Goal: Book appointment/travel/reservation

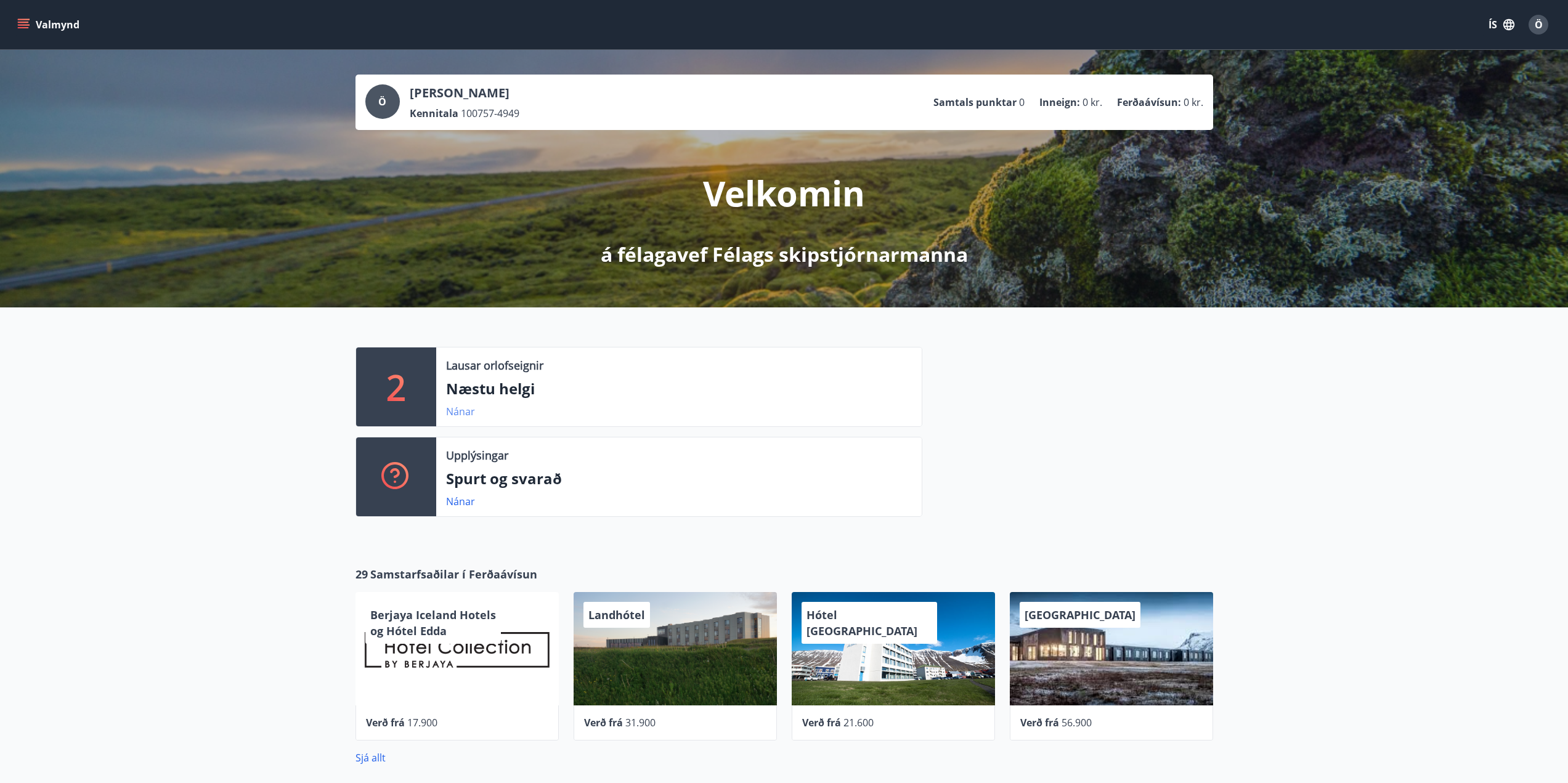
click at [462, 417] on link "Nánar" at bounding box center [460, 411] width 29 height 14
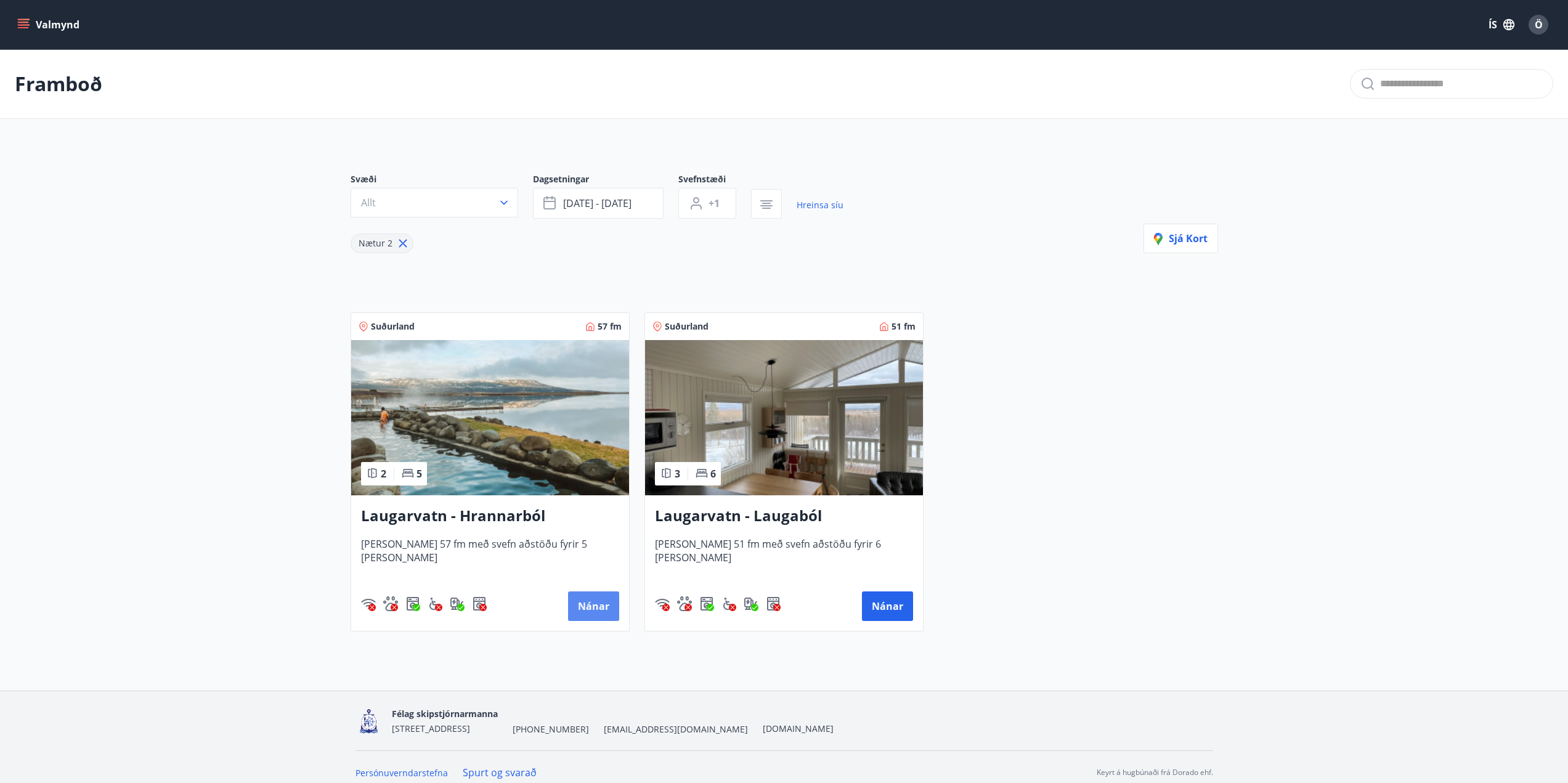
click at [593, 607] on button "Nánar" at bounding box center [593, 606] width 51 height 30
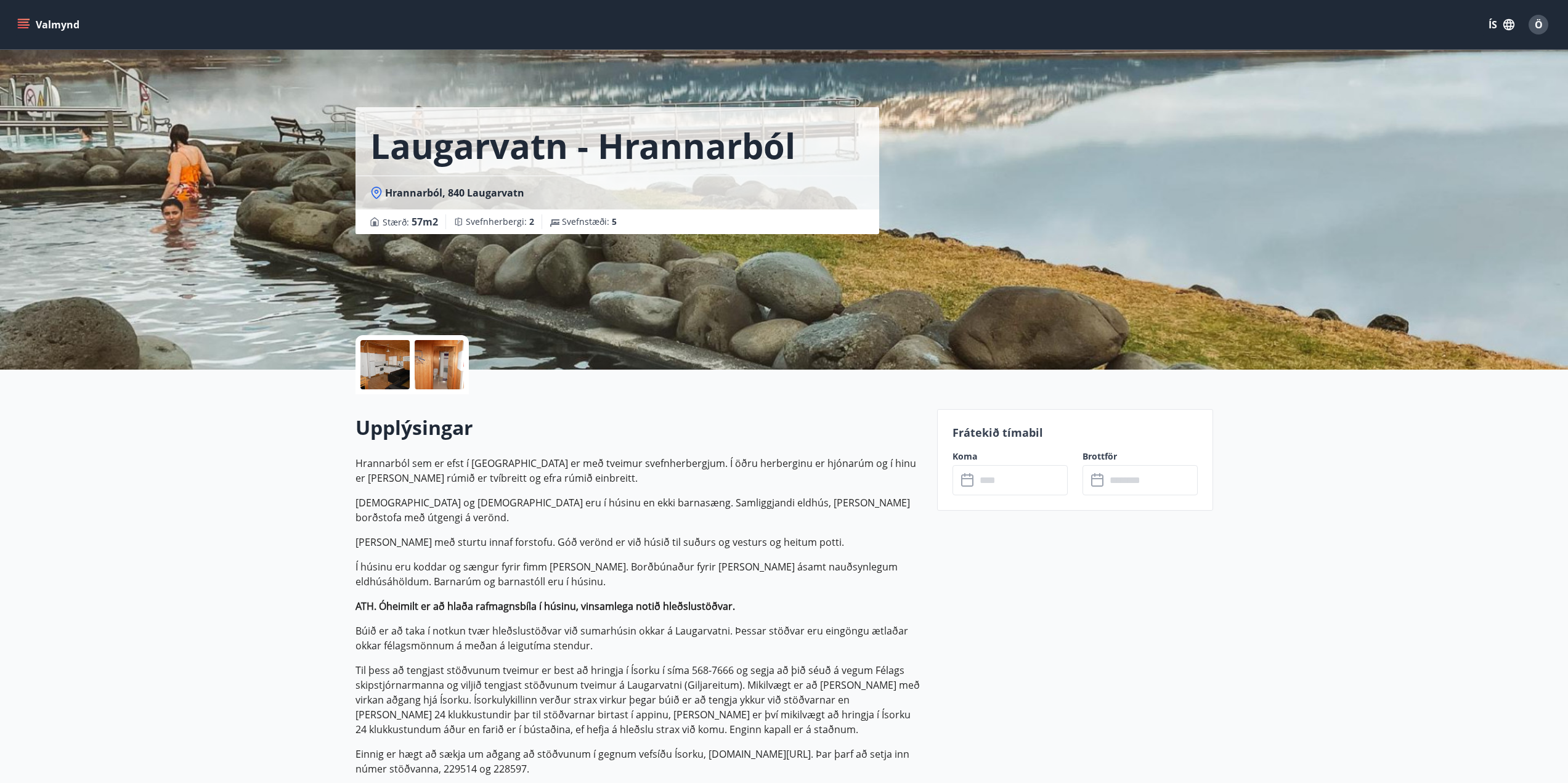
click at [1015, 462] on label "Koma" at bounding box center [1010, 456] width 115 height 12
click at [1013, 483] on input "text" at bounding box center [1022, 480] width 92 height 30
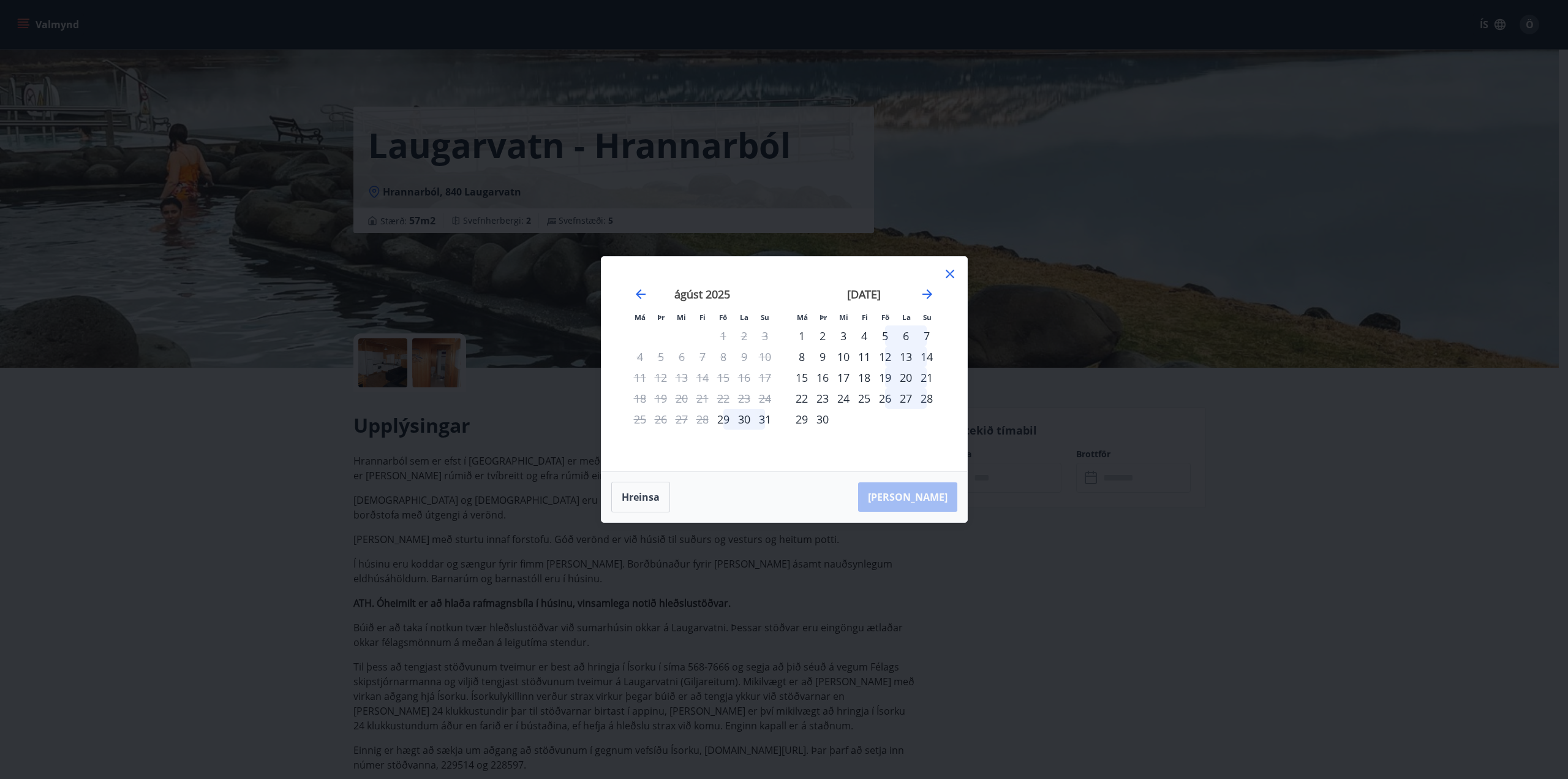
click at [955, 275] on icon at bounding box center [949, 274] width 15 height 15
